Goal: Task Accomplishment & Management: Use online tool/utility

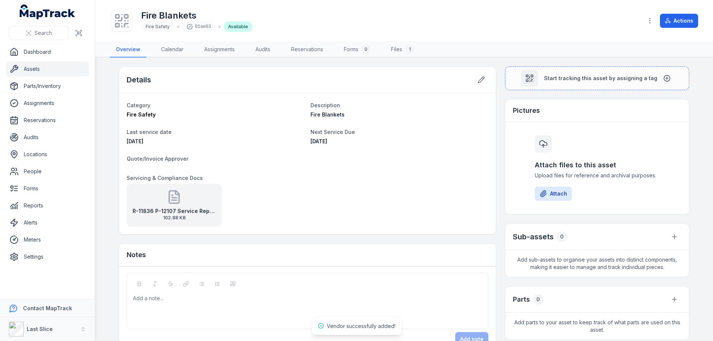
scroll to position [111, 0]
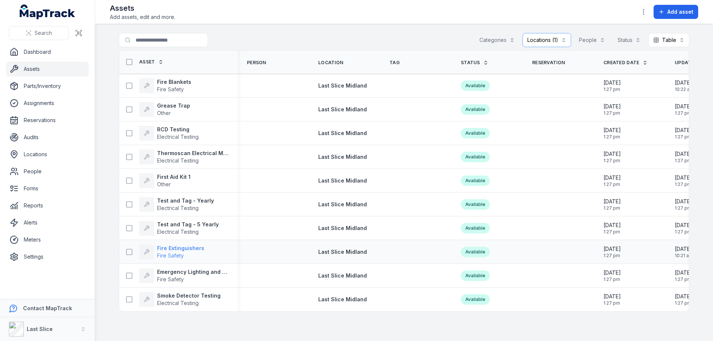
click at [193, 251] on strong "Fire Extinguishers" at bounding box center [180, 248] width 47 height 7
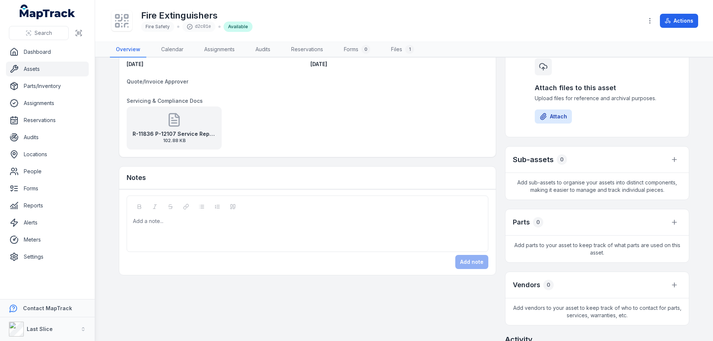
scroll to position [111, 0]
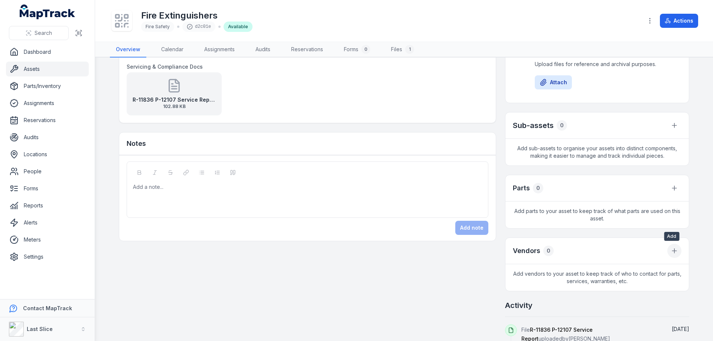
click at [675, 253] on icon at bounding box center [674, 250] width 7 height 7
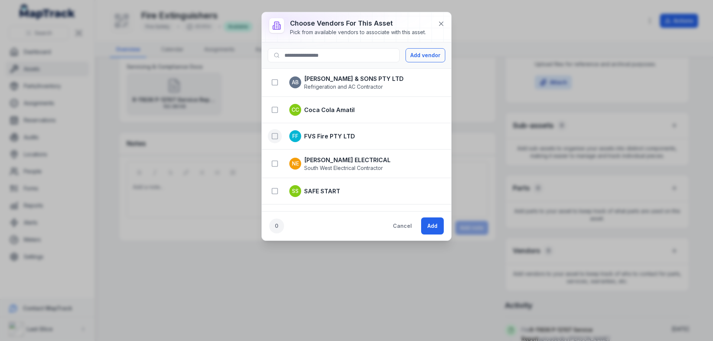
click at [271, 135] on icon "button" at bounding box center [274, 136] width 7 height 7
click at [437, 227] on button "Add" at bounding box center [432, 226] width 23 height 17
